Goal: Task Accomplishment & Management: Use online tool/utility

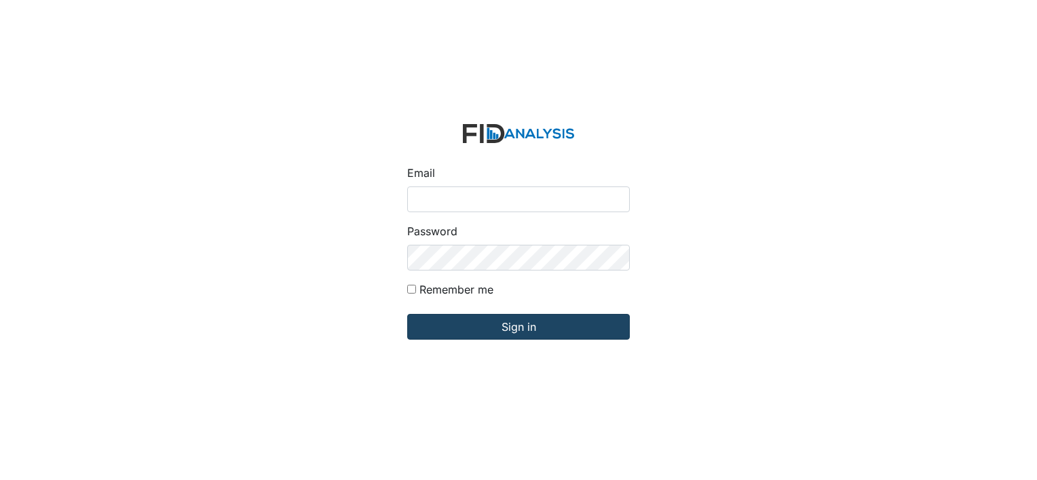
type input "[EMAIL_ADDRESS][DOMAIN_NAME]"
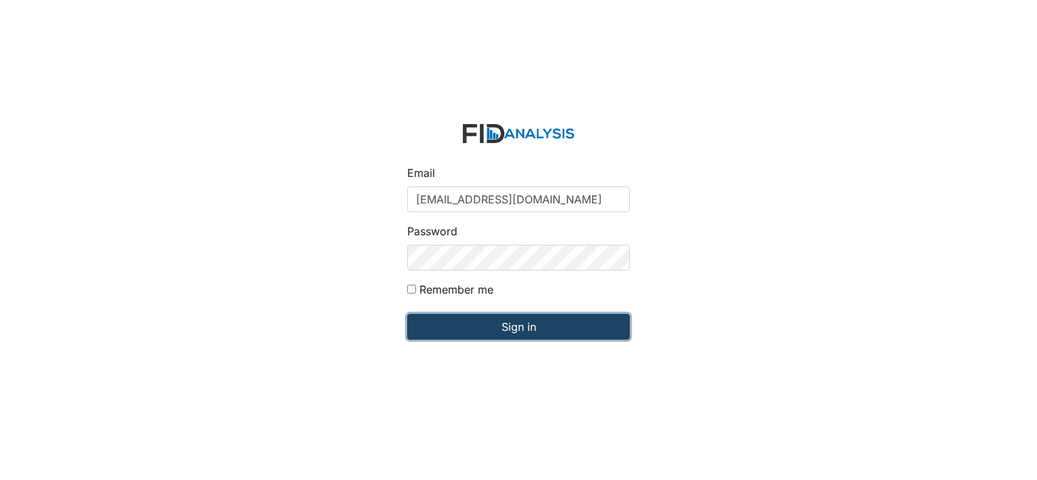
click at [555, 329] on input "Sign in" at bounding box center [518, 327] width 223 height 26
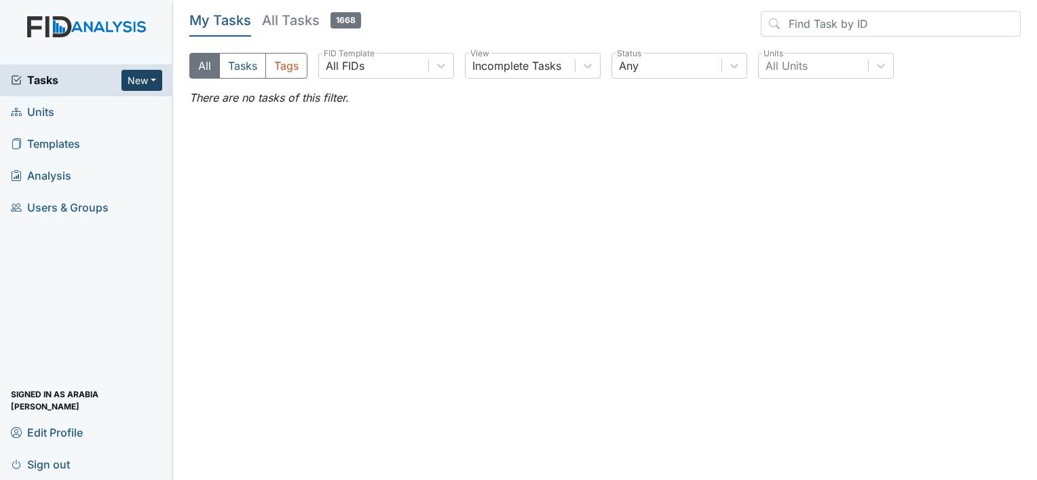
click at [145, 86] on button "New" at bounding box center [141, 80] width 41 height 21
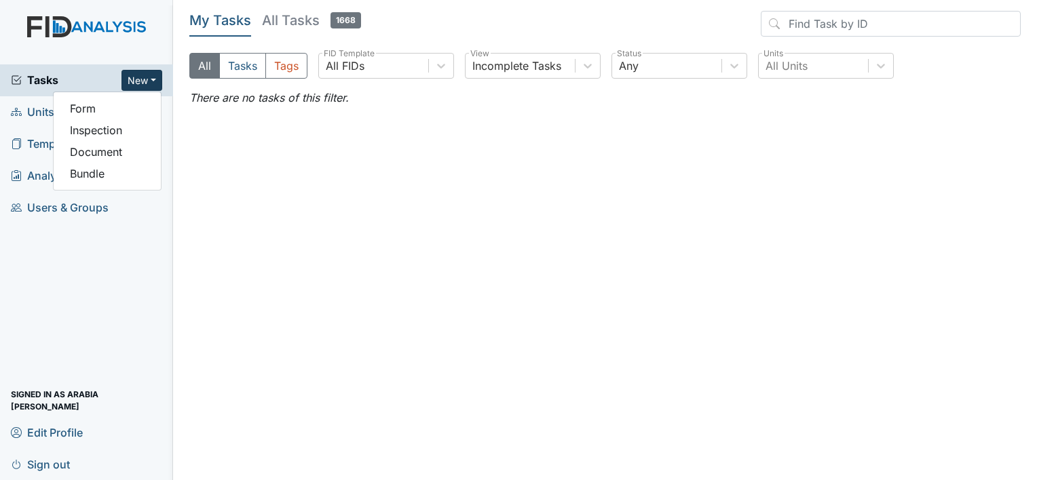
click at [145, 86] on button "New" at bounding box center [141, 80] width 41 height 21
